Goal: Transaction & Acquisition: Purchase product/service

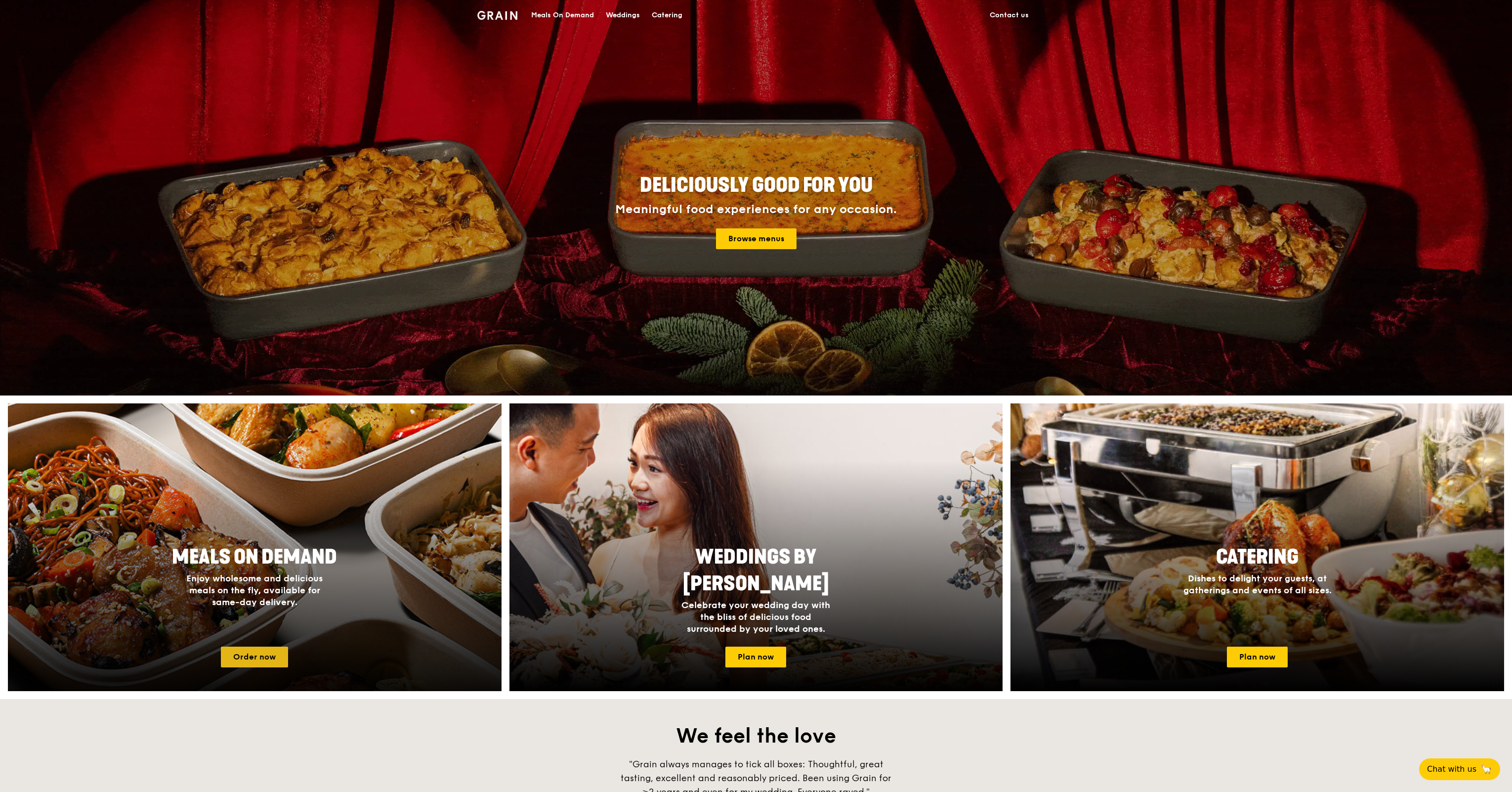
click at [265, 655] on link "Order now" at bounding box center [254, 657] width 67 height 21
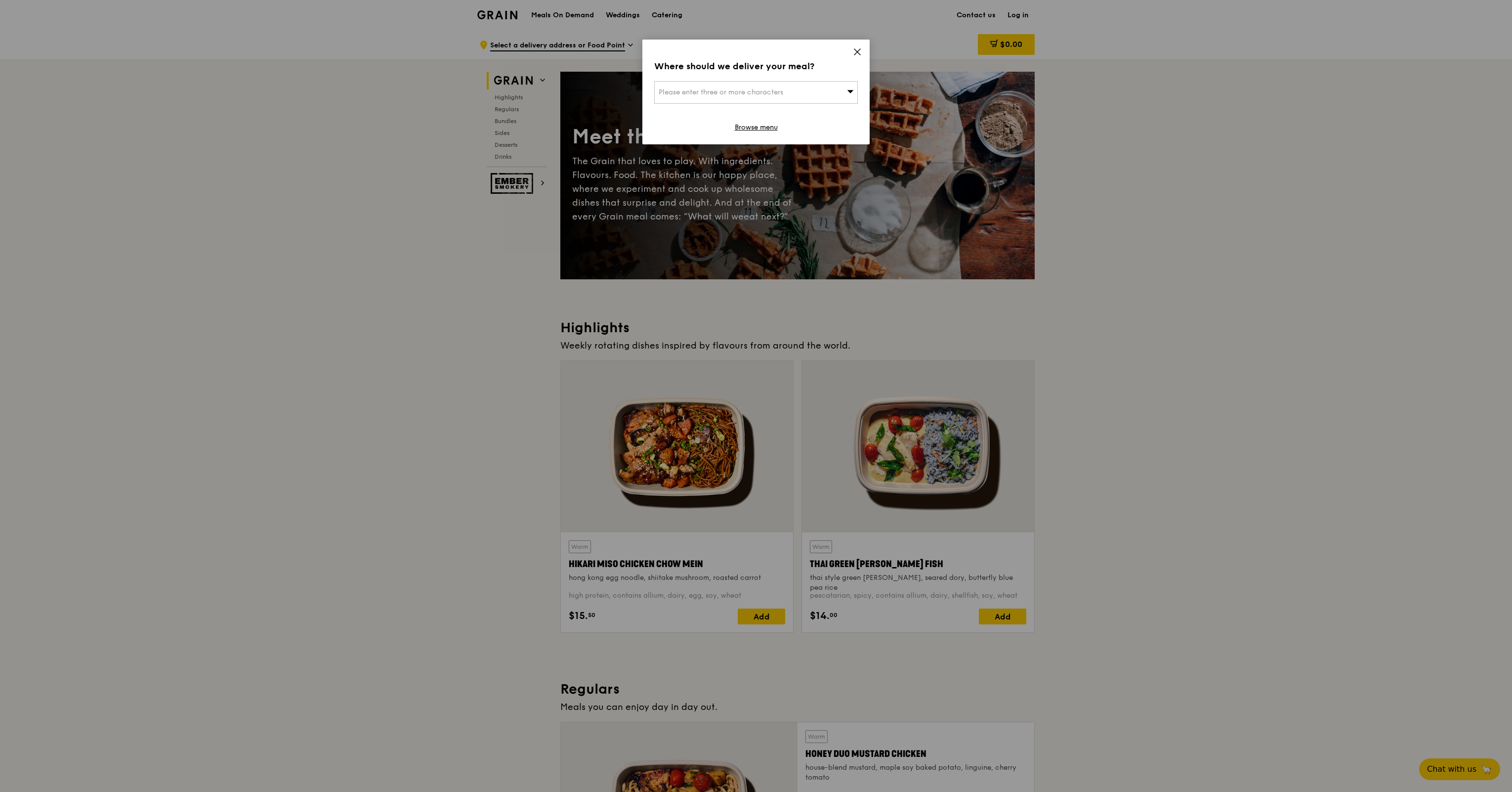
click at [852, 49] on div "Where should we deliver your meal? Please enter three or more characters Browse…" at bounding box center [756, 92] width 227 height 105
click at [859, 49] on icon at bounding box center [857, 52] width 9 height 9
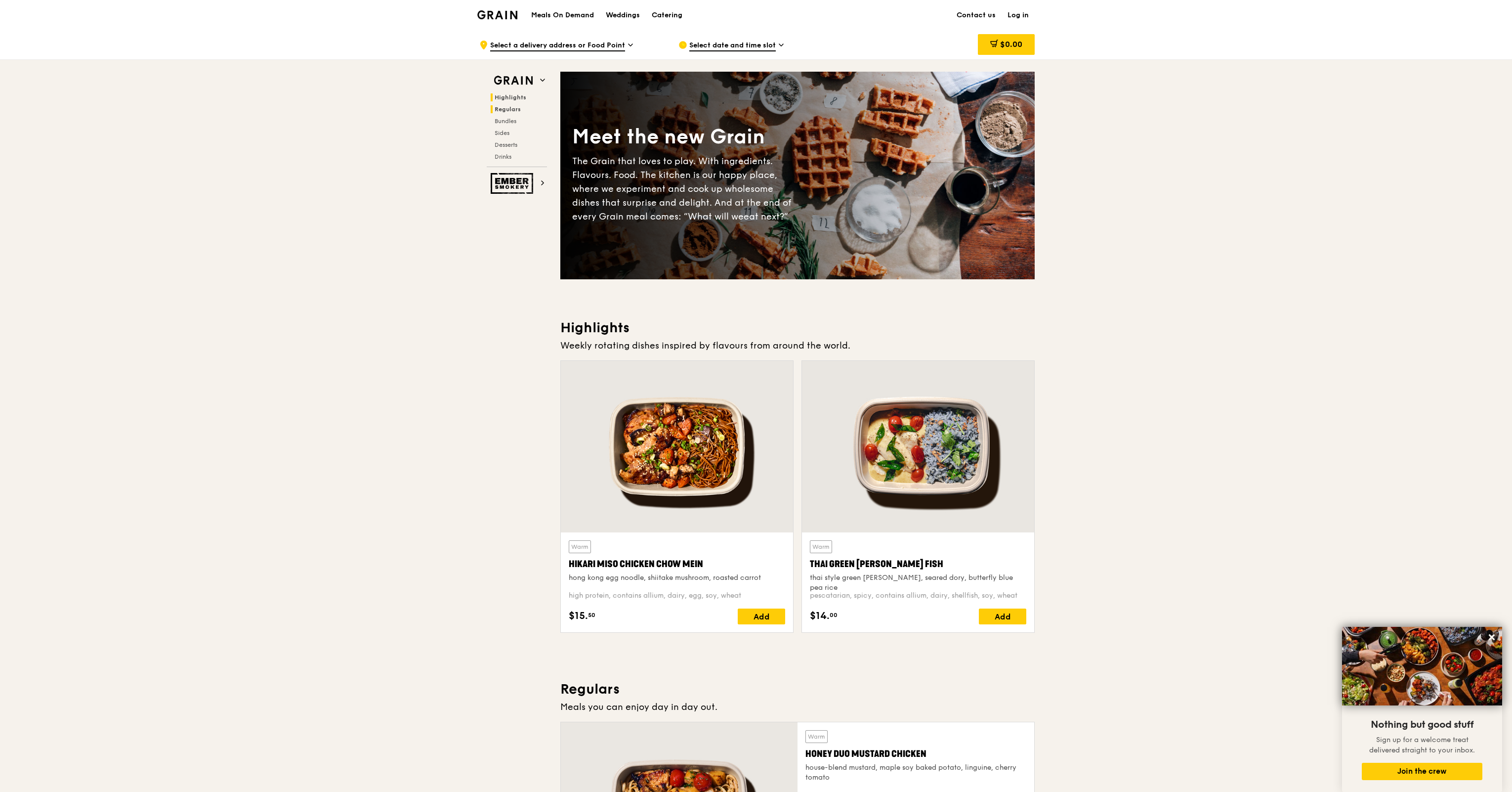
click at [510, 109] on span "Regulars" at bounding box center [508, 109] width 26 height 7
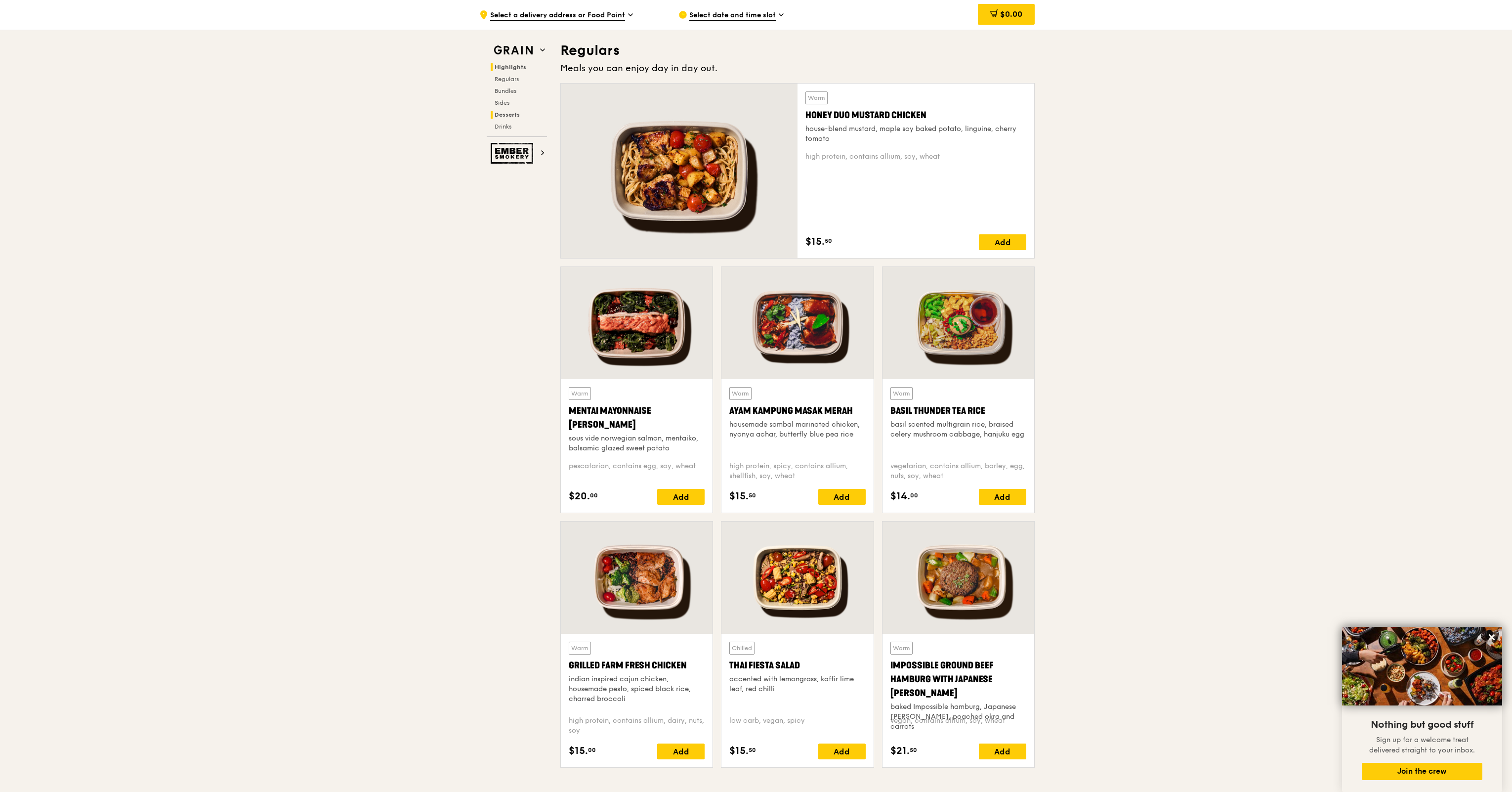
scroll to position [640, 0]
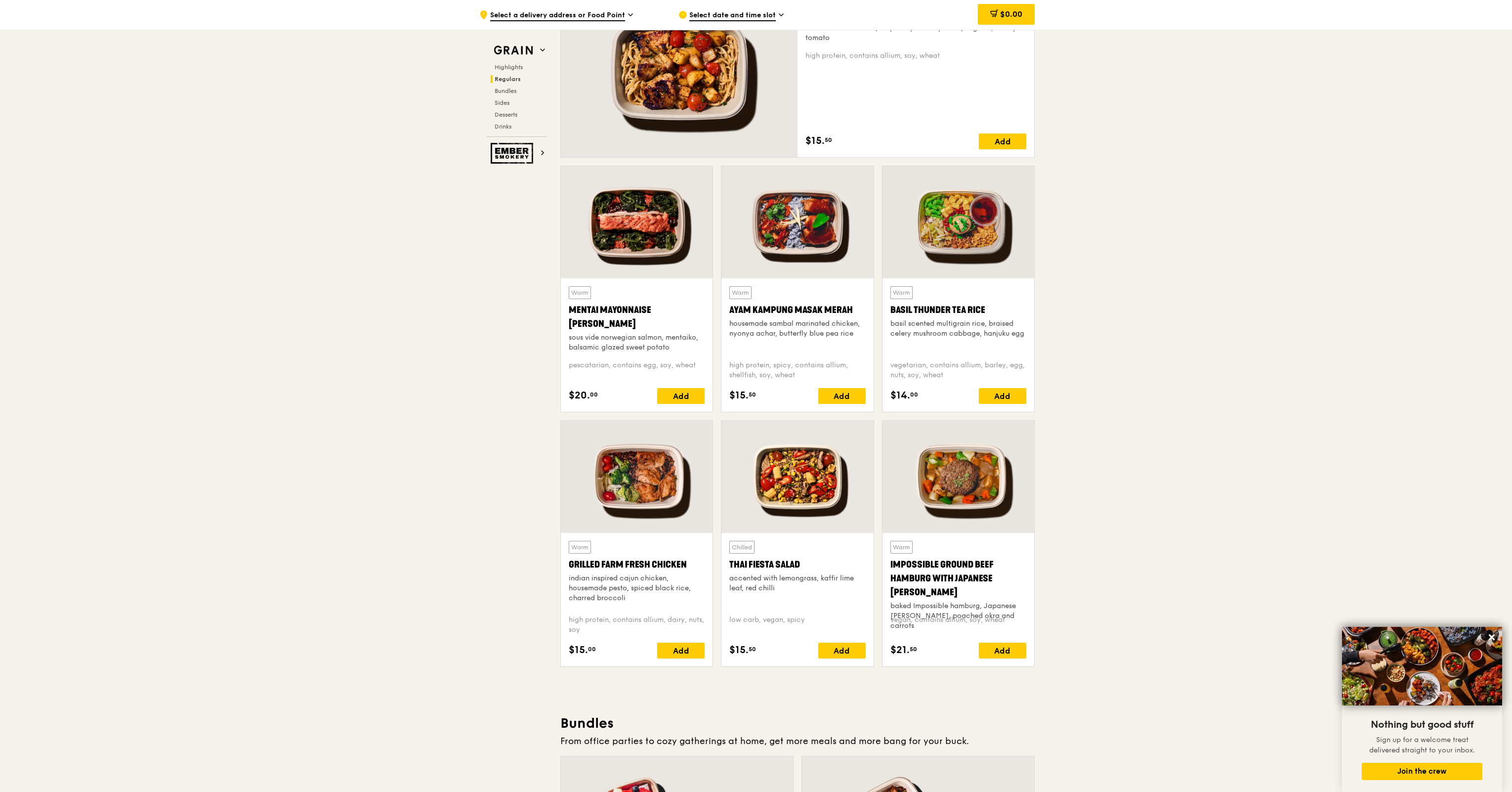
scroll to position [541, 0]
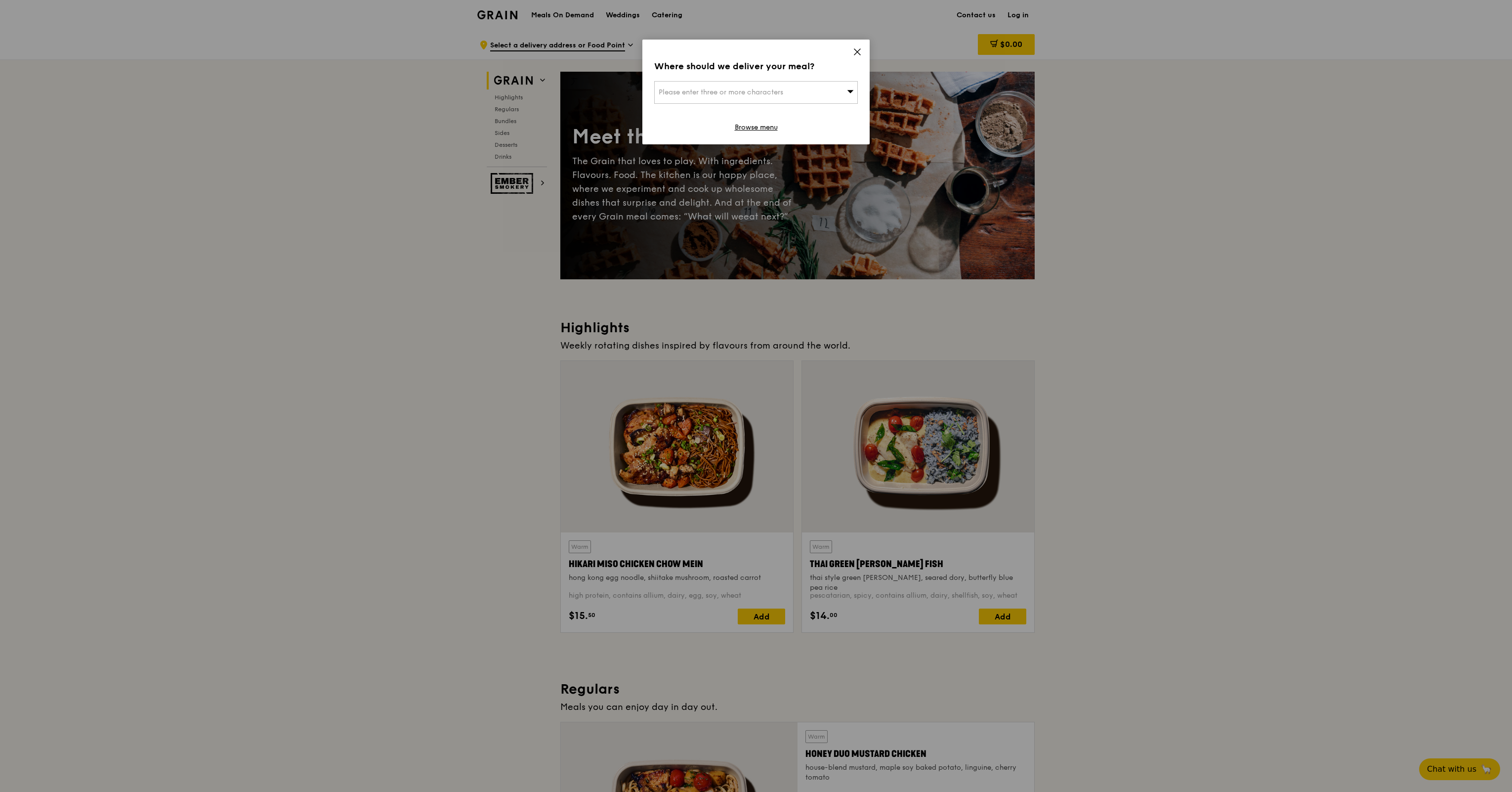
click at [856, 55] on icon at bounding box center [857, 52] width 9 height 9
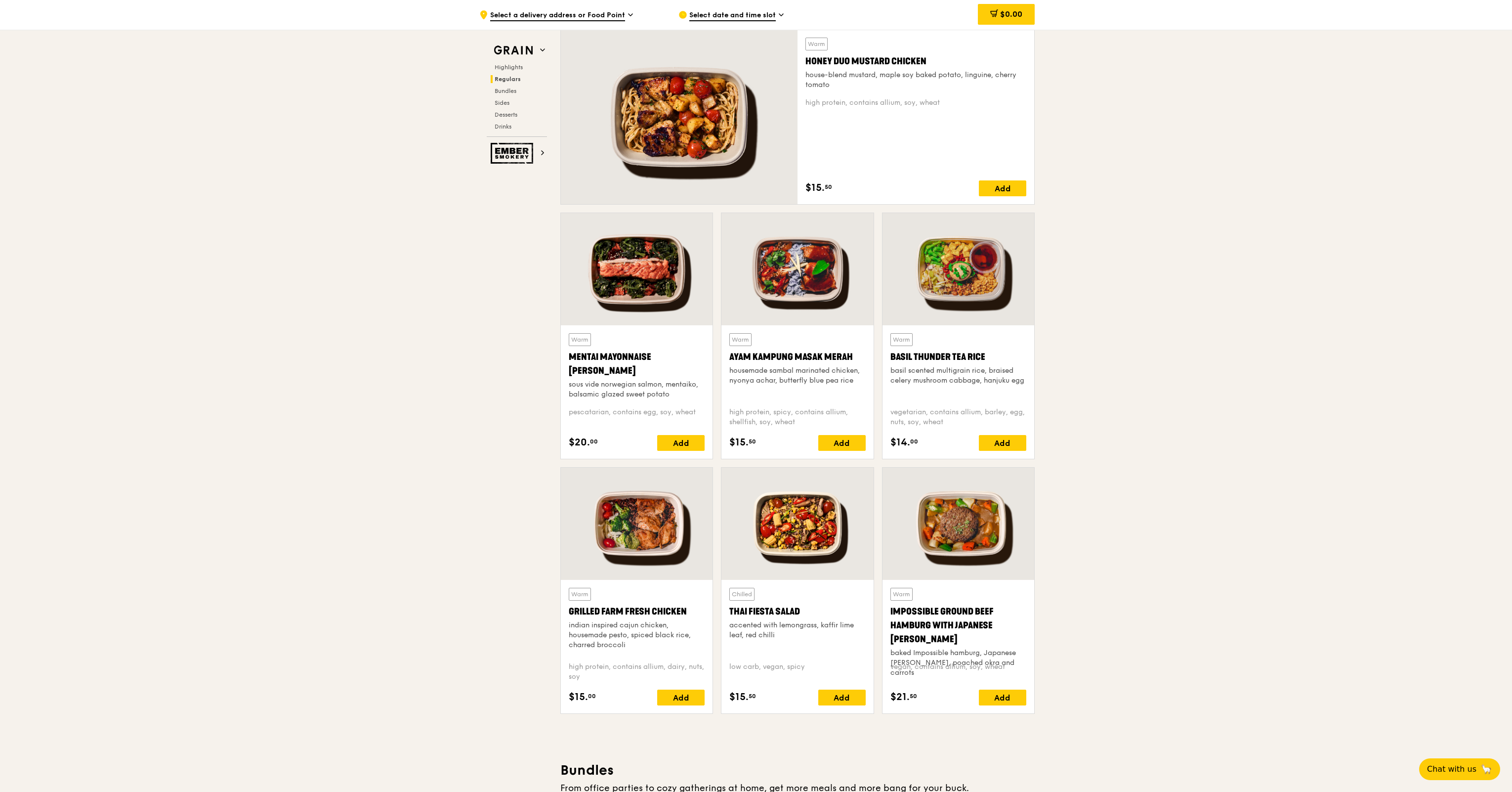
scroll to position [841, 0]
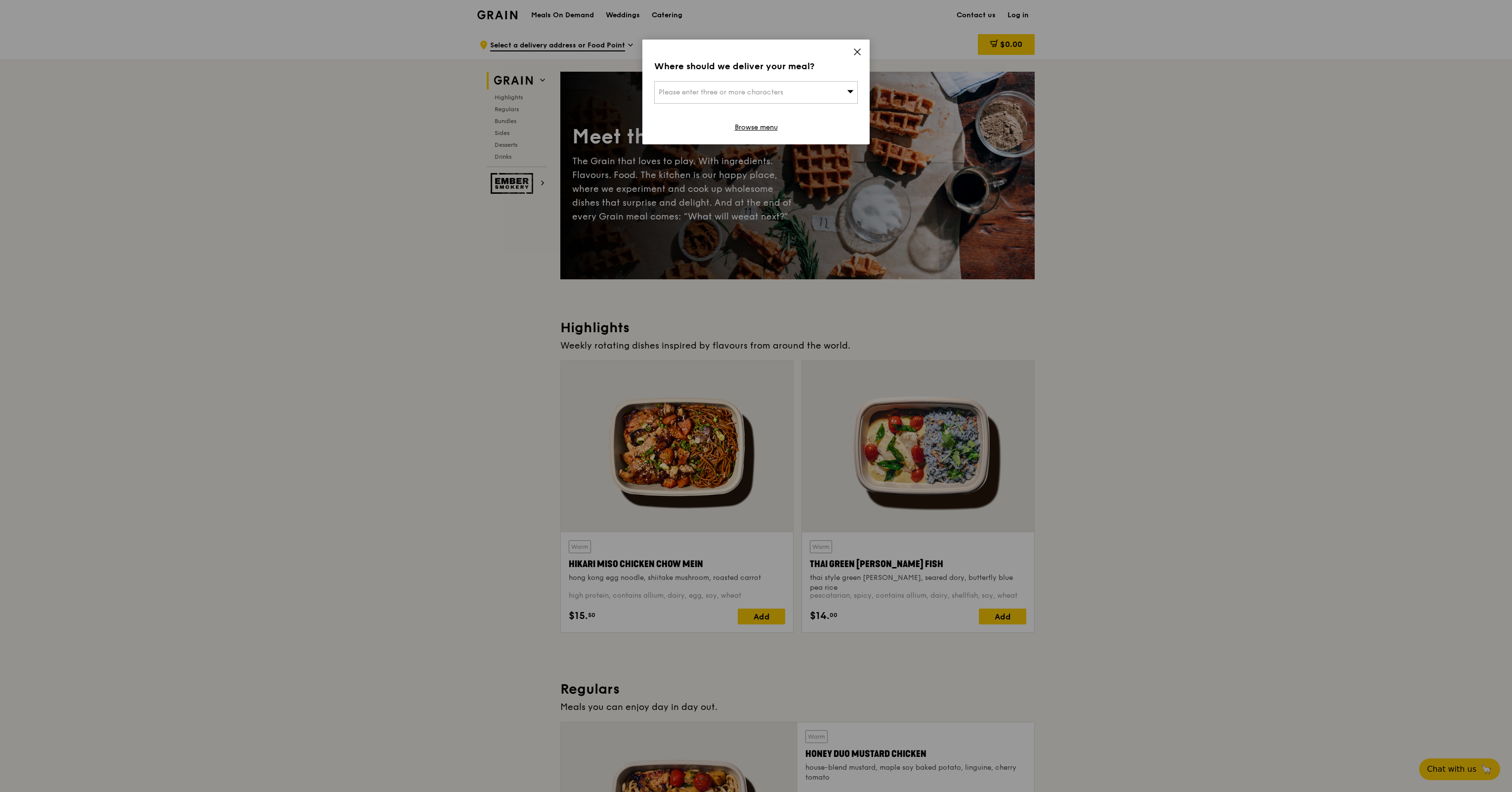
click at [854, 53] on icon at bounding box center [857, 52] width 9 height 9
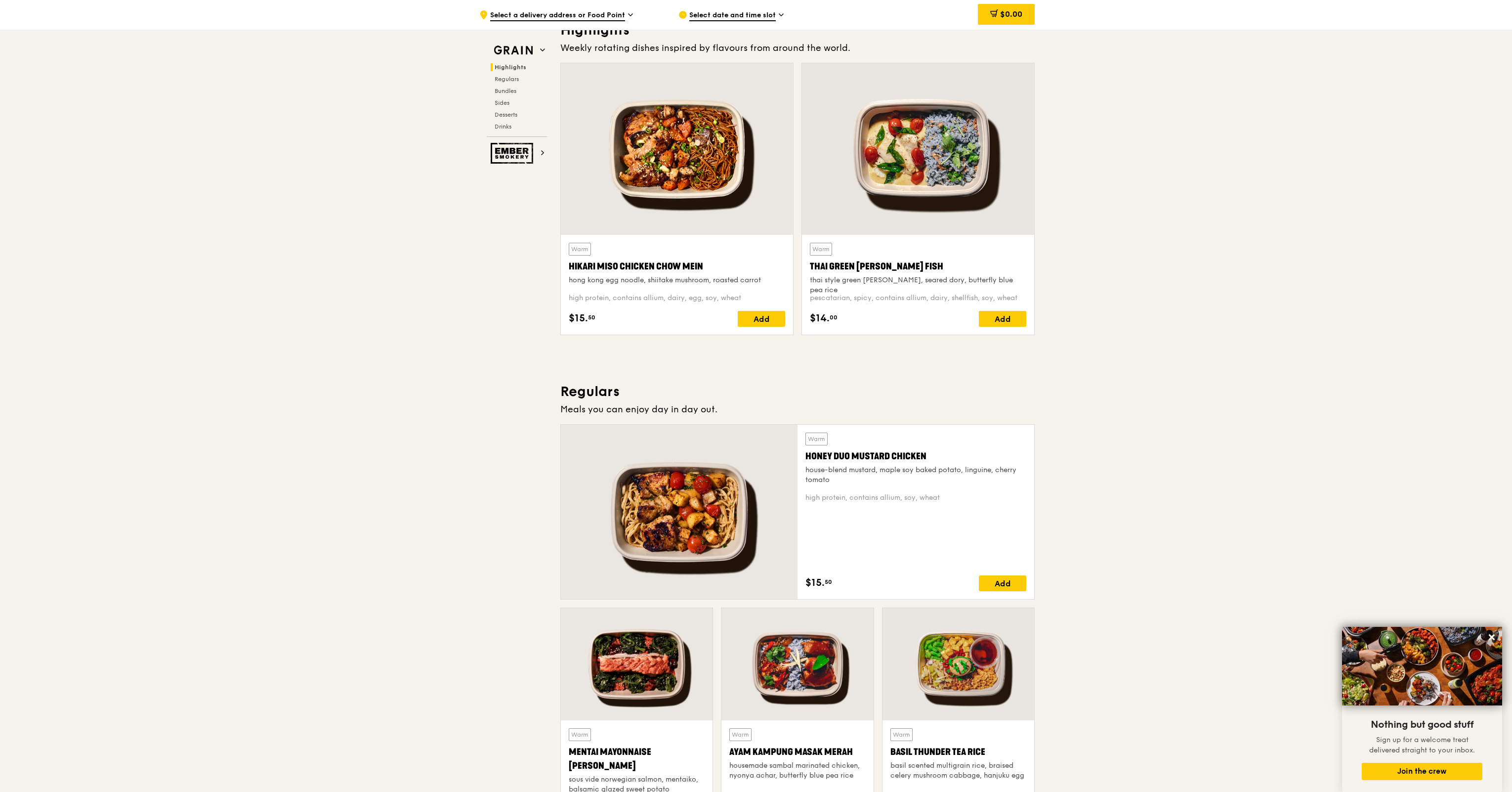
scroll to position [248, 0]
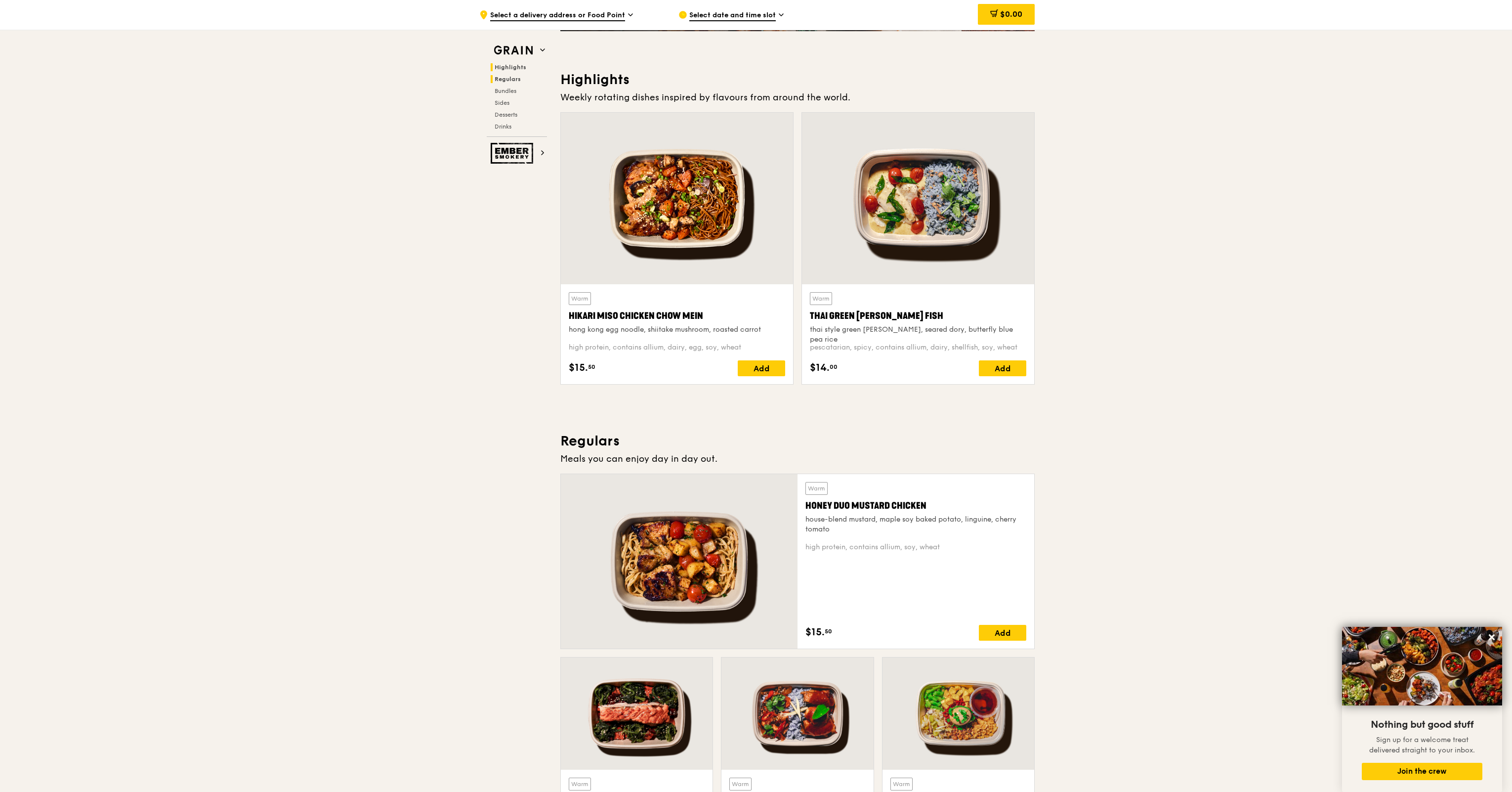
click at [504, 78] on span "Regulars" at bounding box center [508, 78] width 26 height 7
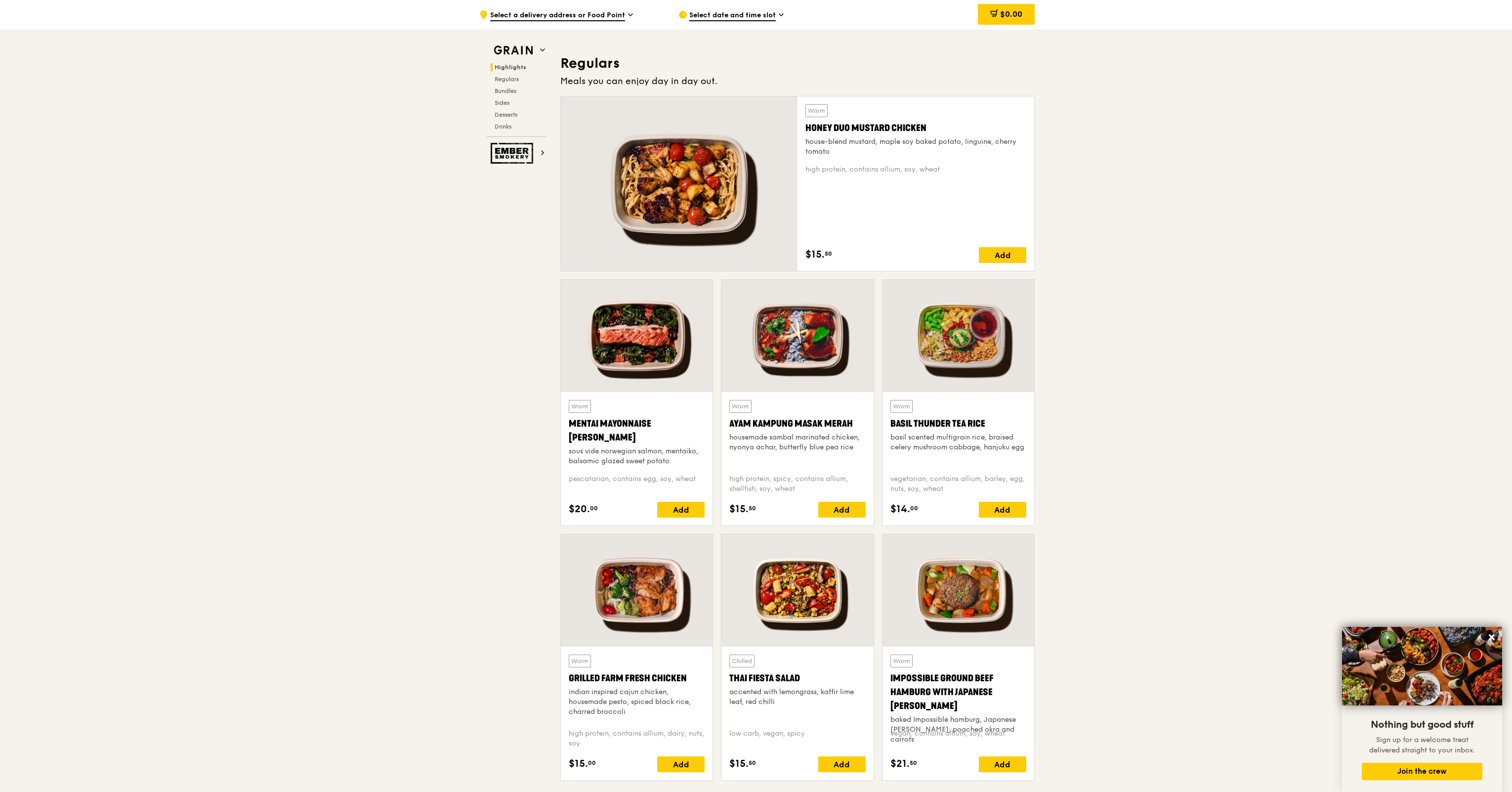
scroll to position [640, 0]
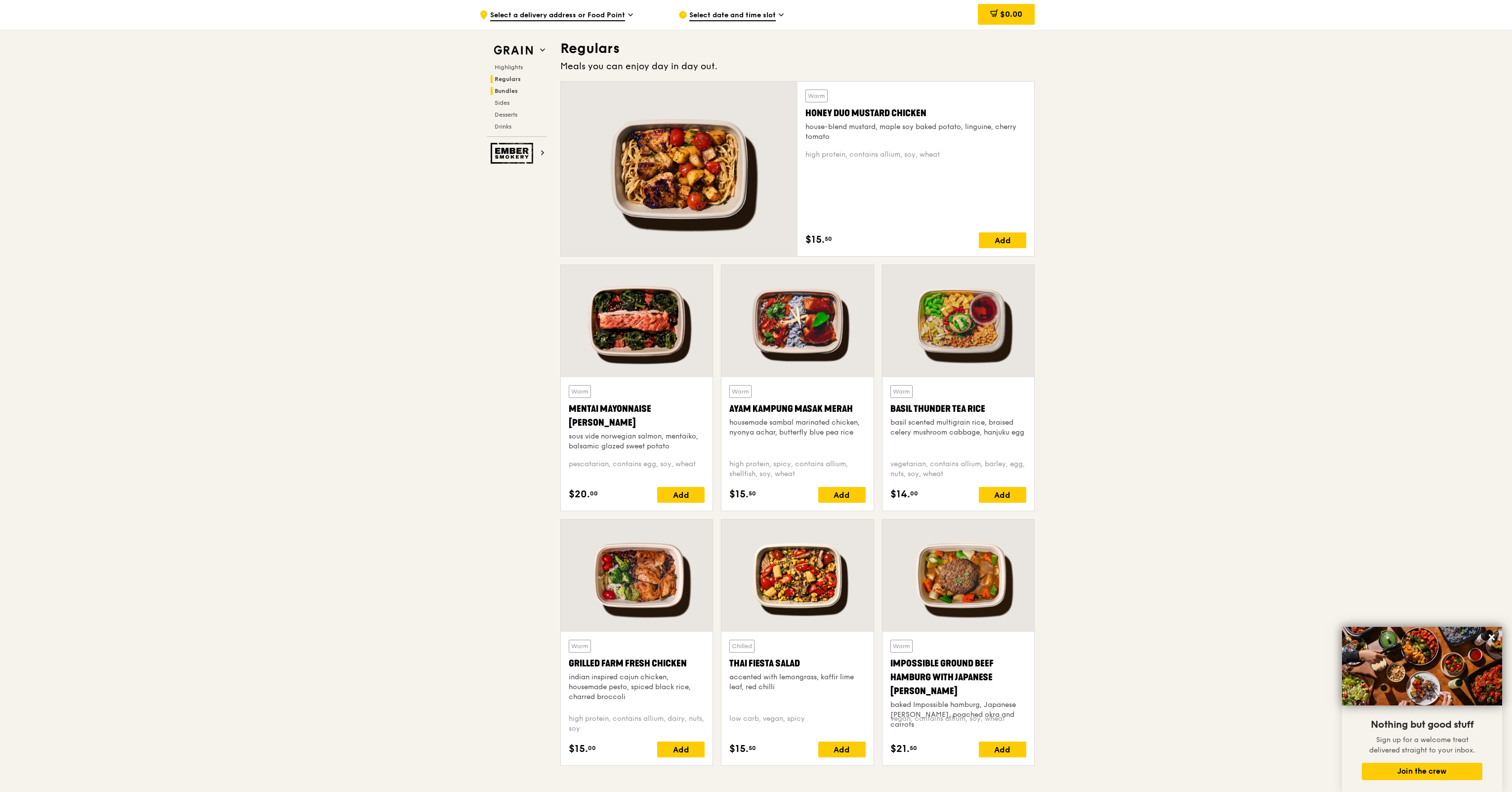
click at [508, 92] on span "Bundles" at bounding box center [506, 91] width 23 height 7
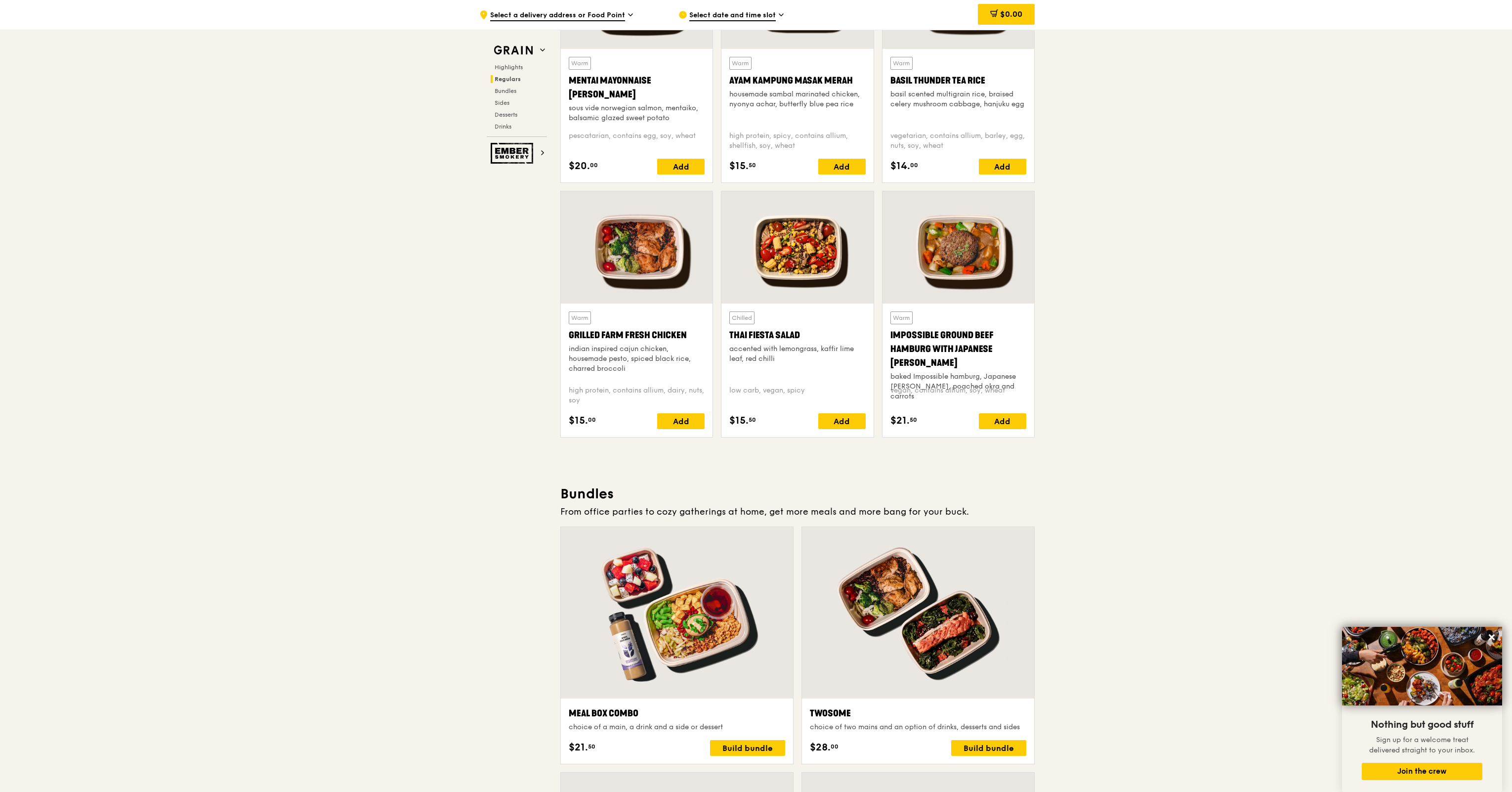
scroll to position [721, 0]
